Goal: Information Seeking & Learning: Learn about a topic

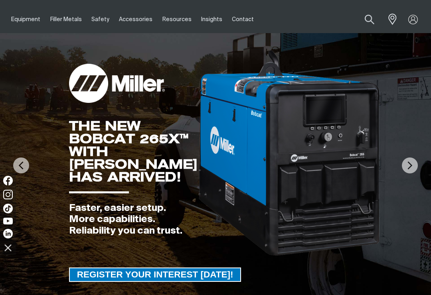
click at [408, 169] on img at bounding box center [410, 166] width 16 height 16
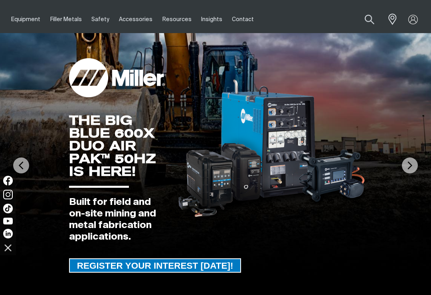
click at [412, 165] on img at bounding box center [410, 166] width 16 height 16
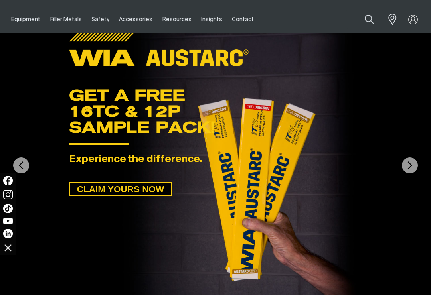
click at [411, 165] on img at bounding box center [410, 166] width 16 height 16
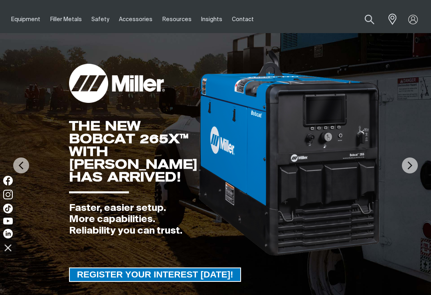
click at [410, 170] on img at bounding box center [410, 166] width 16 height 16
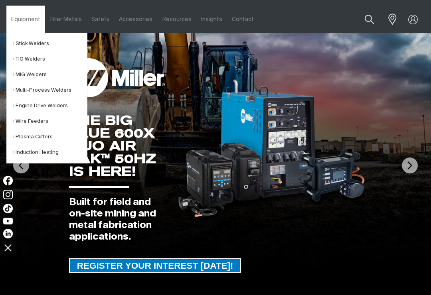
click at [16, 73] on link "MIG Welders" at bounding box center [50, 75] width 74 height 16
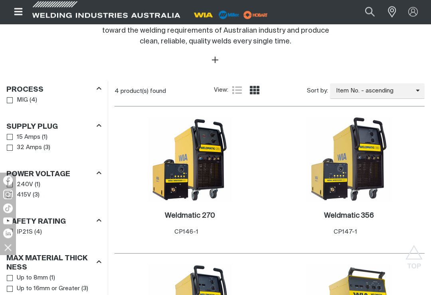
scroll to position [368, 0]
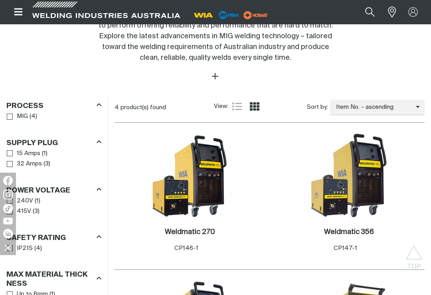
click at [231, 16] on img at bounding box center [228, 15] width 25 height 12
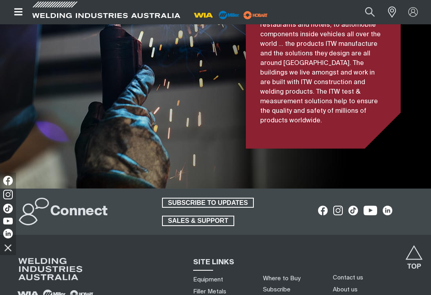
scroll to position [1958, 0]
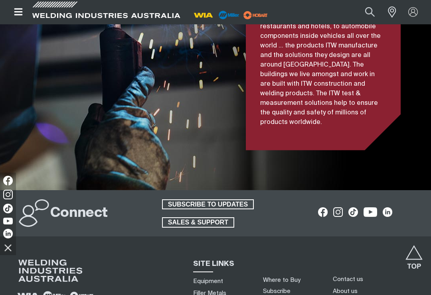
click at [19, 12] on icon "Open top menu" at bounding box center [18, 11] width 8 height 7
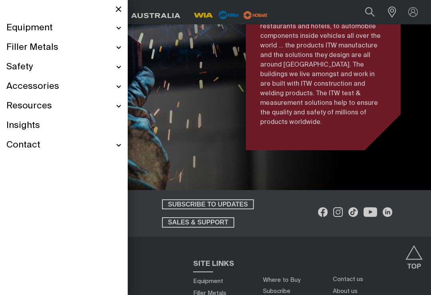
click at [19, 90] on span "Accessories" at bounding box center [32, 87] width 53 height 12
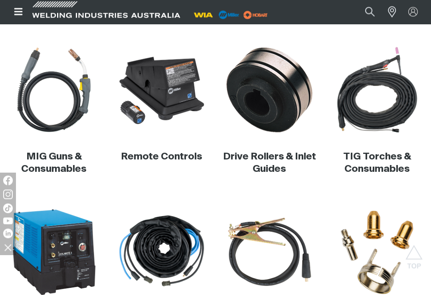
scroll to position [197, 0]
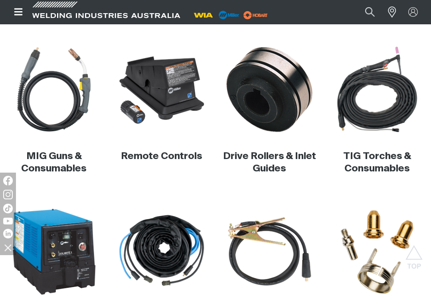
click at [393, 241] on img at bounding box center [376, 252] width 87 height 87
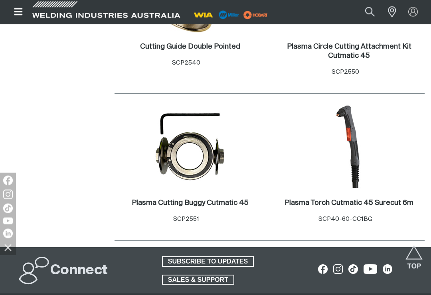
scroll to position [771, 0]
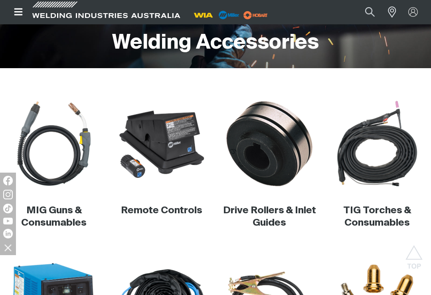
scroll to position [141, 0]
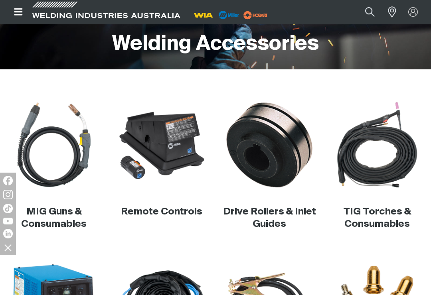
click at [280, 219] on link "Drive Rollers & Inlet Guides" at bounding box center [269, 218] width 93 height 22
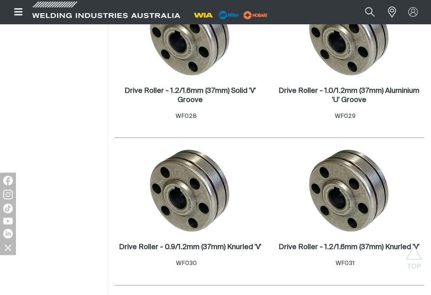
scroll to position [1059, 0]
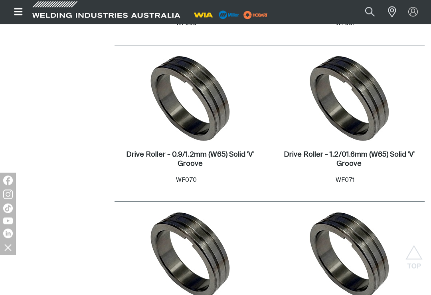
scroll to position [1298, 0]
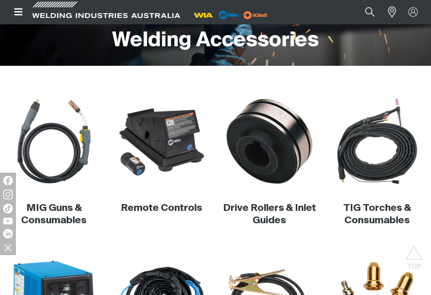
scroll to position [126, 0]
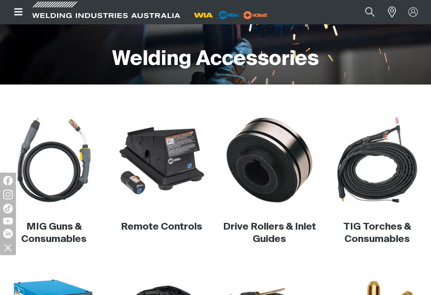
click at [41, 158] on img at bounding box center [53, 159] width 87 height 87
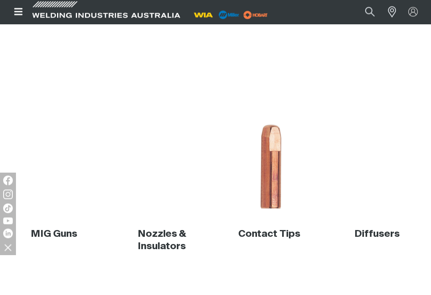
scroll to position [120, 0]
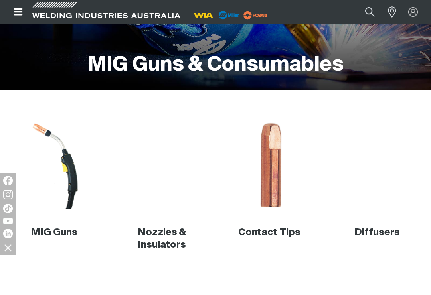
click at [47, 137] on img at bounding box center [53, 165] width 87 height 87
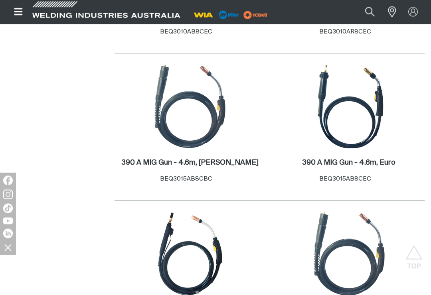
scroll to position [498, 0]
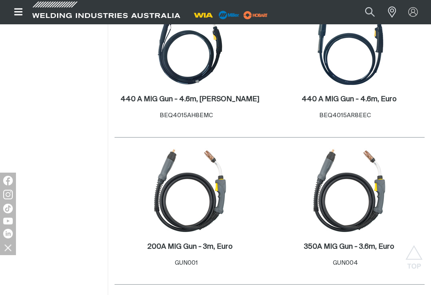
scroll to position [1152, 0]
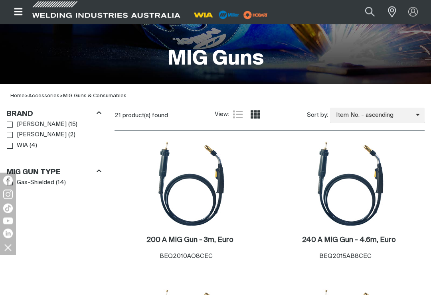
scroll to position [151, 0]
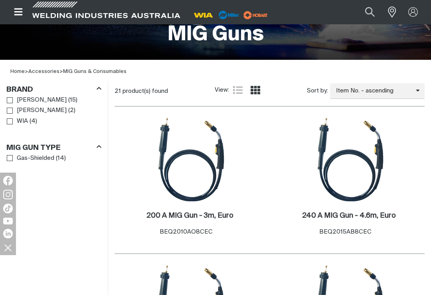
click at [224, 213] on h2 "200 A MIG Gun - 3m, Euro ." at bounding box center [189, 215] width 87 height 7
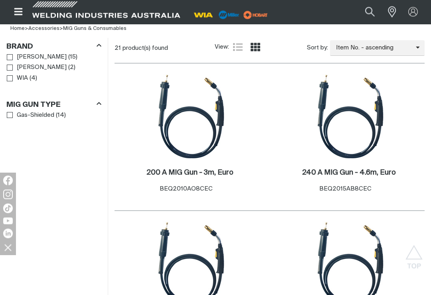
scroll to position [192, 0]
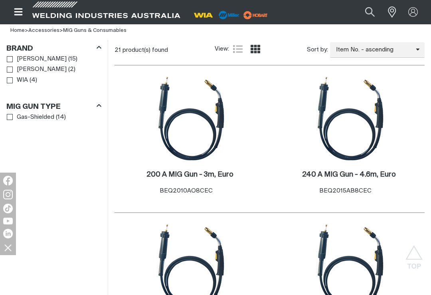
click at [16, 83] on link "WIA" at bounding box center [17, 80] width 21 height 11
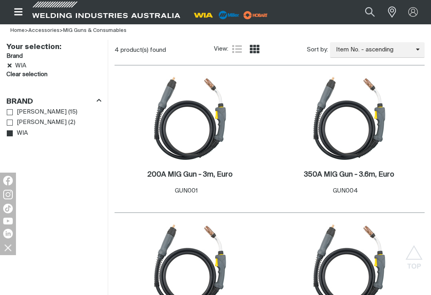
click at [221, 171] on h2 "200A MIG Gun - 3m, Euro ." at bounding box center [189, 174] width 85 height 7
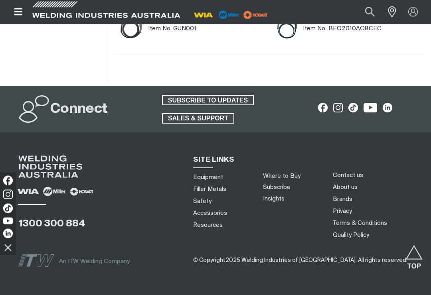
scroll to position [617, 0]
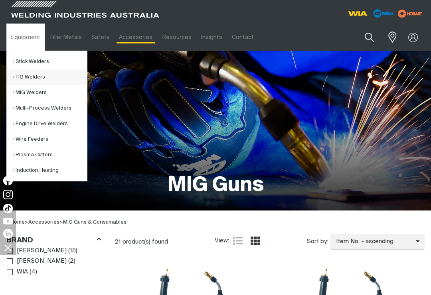
click at [18, 80] on link "TIG Welders" at bounding box center [50, 77] width 74 height 16
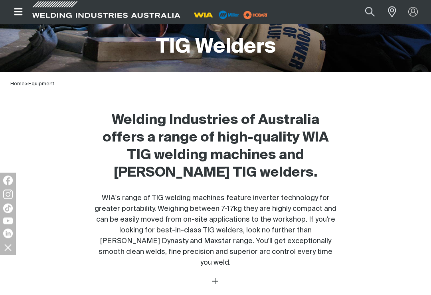
scroll to position [138, 0]
click at [18, 10] on icon "Open top menu" at bounding box center [19, 12] width 12 height 10
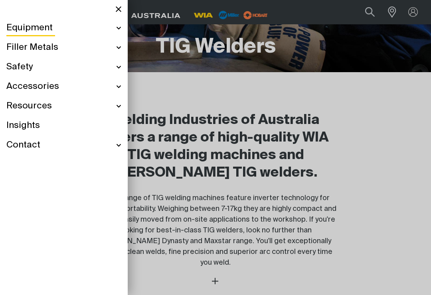
click at [14, 30] on span "Equipment" at bounding box center [29, 28] width 46 height 12
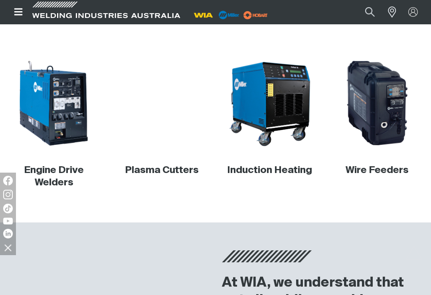
scroll to position [346, 0]
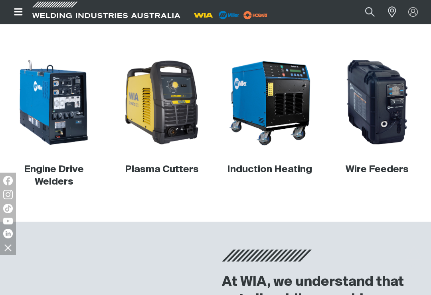
click at [183, 174] on link "Plasma Cutters" at bounding box center [162, 170] width 74 height 10
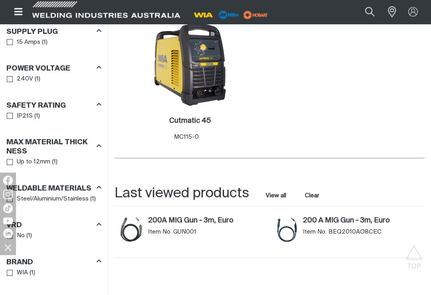
scroll to position [445, 0]
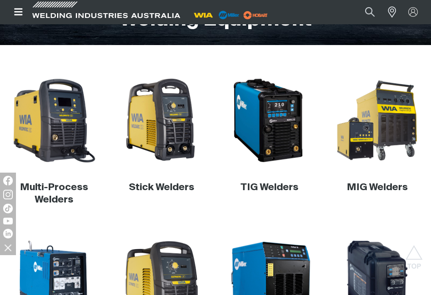
scroll to position [162, 0]
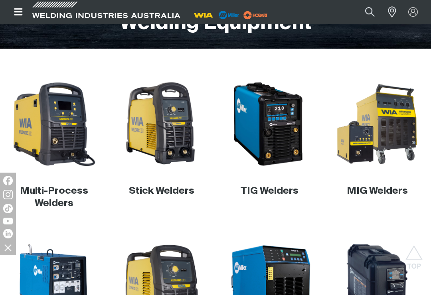
click at [48, 201] on link "Multi-Process Welders" at bounding box center [54, 197] width 68 height 22
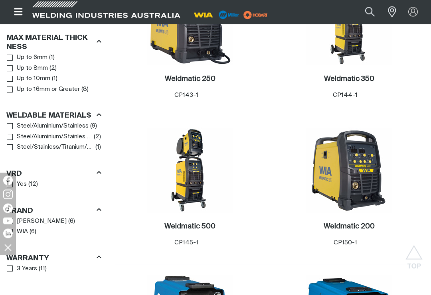
scroll to position [625, 0]
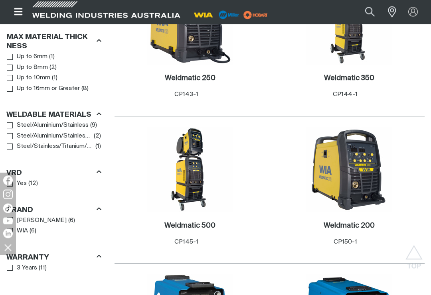
click at [371, 171] on img at bounding box center [348, 169] width 85 height 85
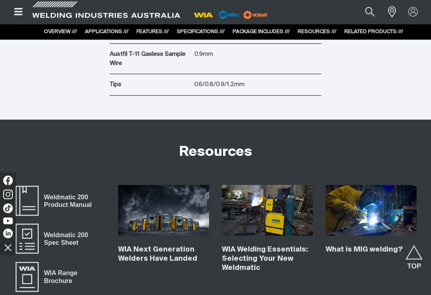
scroll to position [2254, 0]
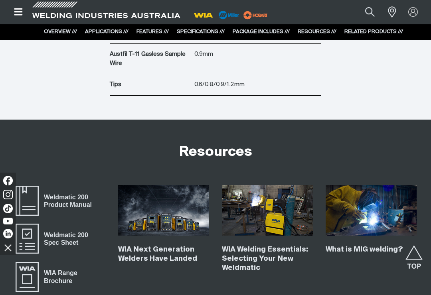
click at [25, 208] on span "Weldmatic 200 Product Manual" at bounding box center [27, 201] width 26 height 32
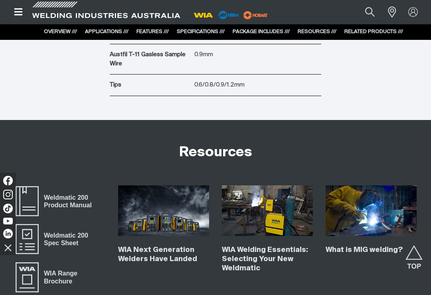
click at [66, 248] on span "Weldmatic 200 Spec Sheet" at bounding box center [72, 239] width 67 height 18
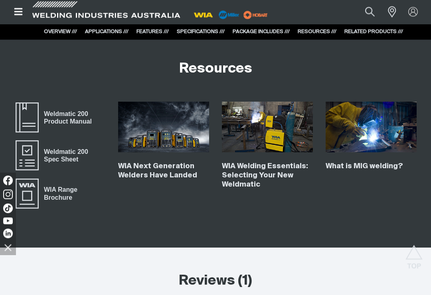
scroll to position [2332, 0]
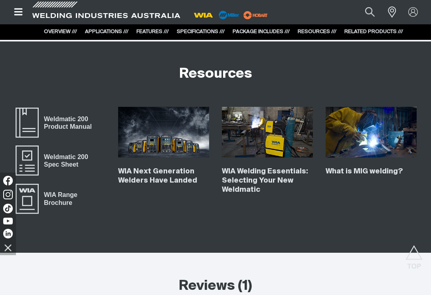
click at [27, 209] on span "WIA Range Brochure" at bounding box center [27, 199] width 26 height 32
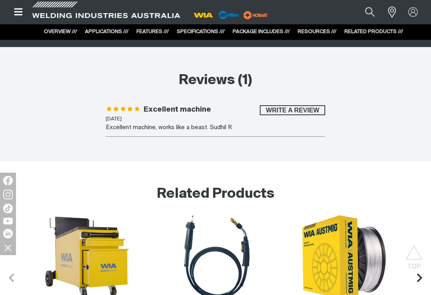
scroll to position [2537, 0]
